Goal: Task Accomplishment & Management: Use online tool/utility

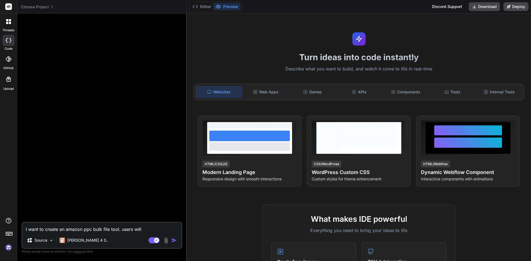
click at [5, 248] on img at bounding box center [8, 247] width 9 height 9
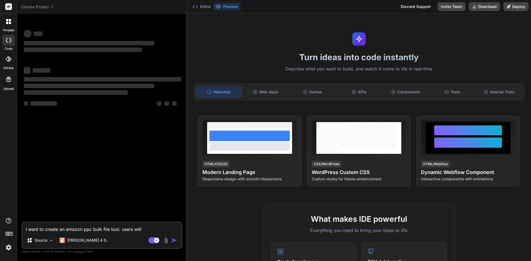
type textarea "x"
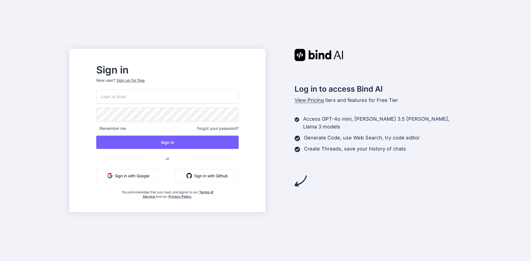
click at [160, 174] on button "Sign in with Google" at bounding box center [128, 175] width 64 height 13
